Goal: Entertainment & Leisure: Consume media (video, audio)

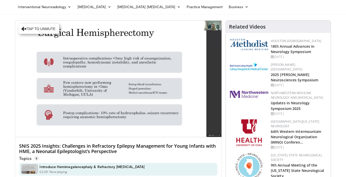
scroll to position [7, 0]
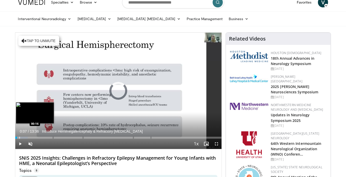
click at [19, 137] on div "Progress Bar" at bounding box center [19, 138] width 1 height 2
click at [24, 137] on div "Loaded : 8.49% 00:16" at bounding box center [118, 138] width 207 height 2
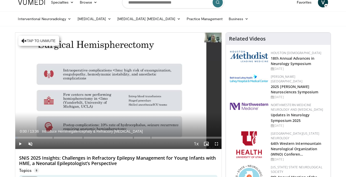
drag, startPoint x: 24, startPoint y: 136, endPoint x: 13, endPoint y: 135, distance: 11.2
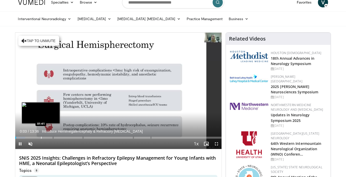
click at [41, 138] on div "Progress Bar" at bounding box center [41, 138] width 1 height 2
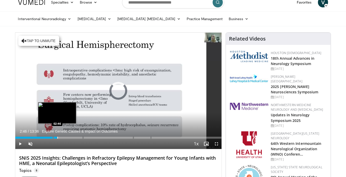
click at [57, 136] on div "Loaded : 0.00% 01:41 02:46" at bounding box center [118, 136] width 207 height 5
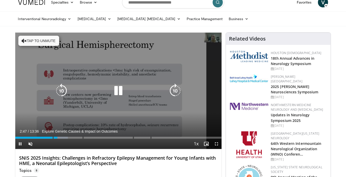
click at [108, 85] on div "10 seconds Tap to unmute" at bounding box center [118, 91] width 207 height 116
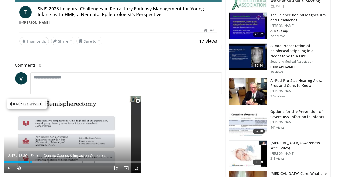
scroll to position [42, 0]
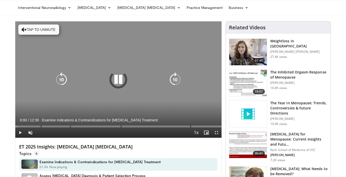
scroll to position [22, 0]
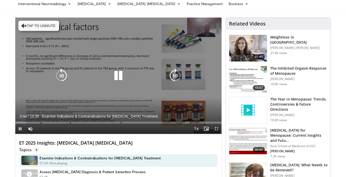
click at [117, 78] on icon "Video Player" at bounding box center [118, 76] width 14 height 14
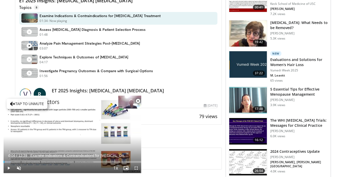
scroll to position [166, 0]
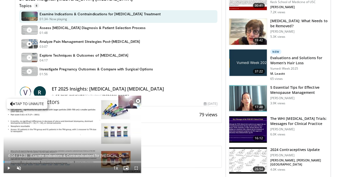
click at [139, 100] on span "Video Player" at bounding box center [138, 101] width 10 height 10
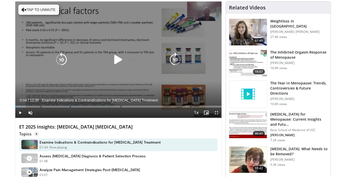
scroll to position [0, 0]
